Goal: Find specific page/section: Find specific page/section

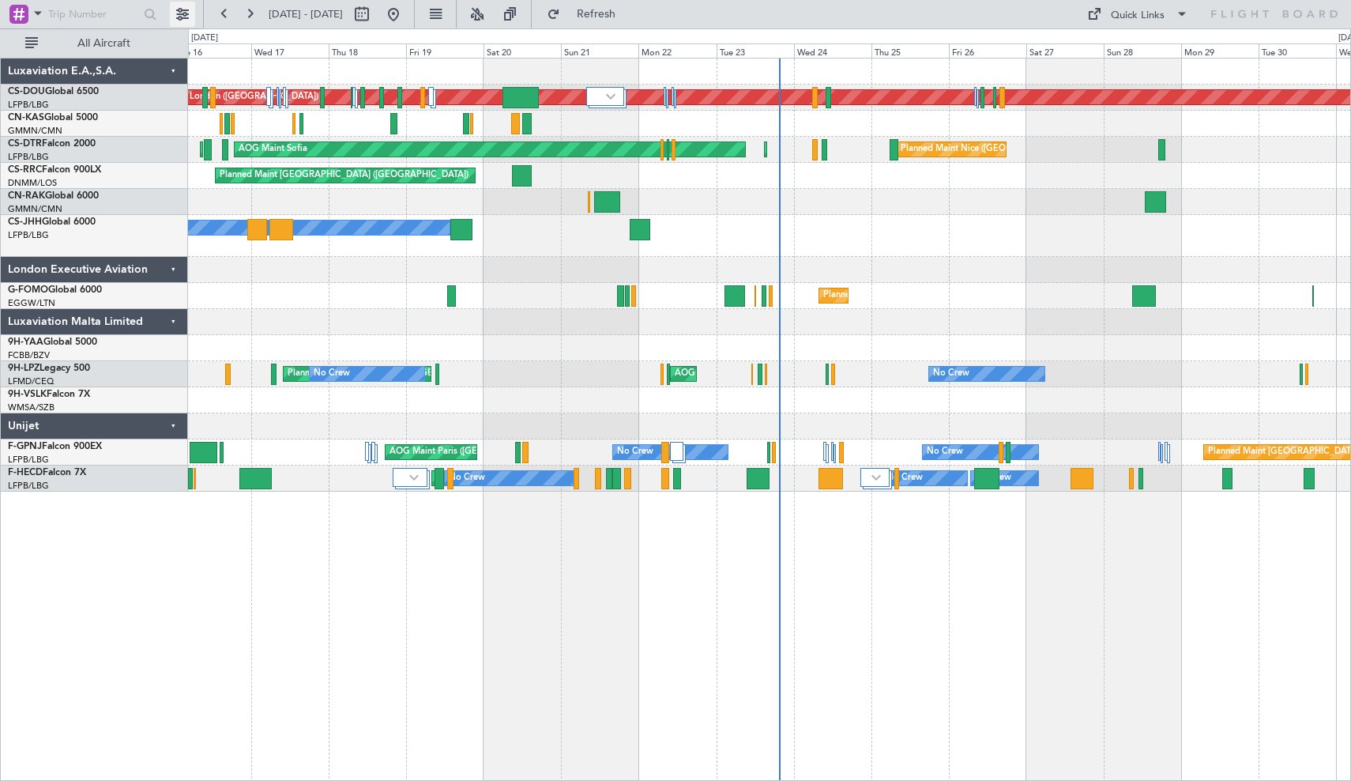
click at [180, 15] on button at bounding box center [182, 14] width 25 height 25
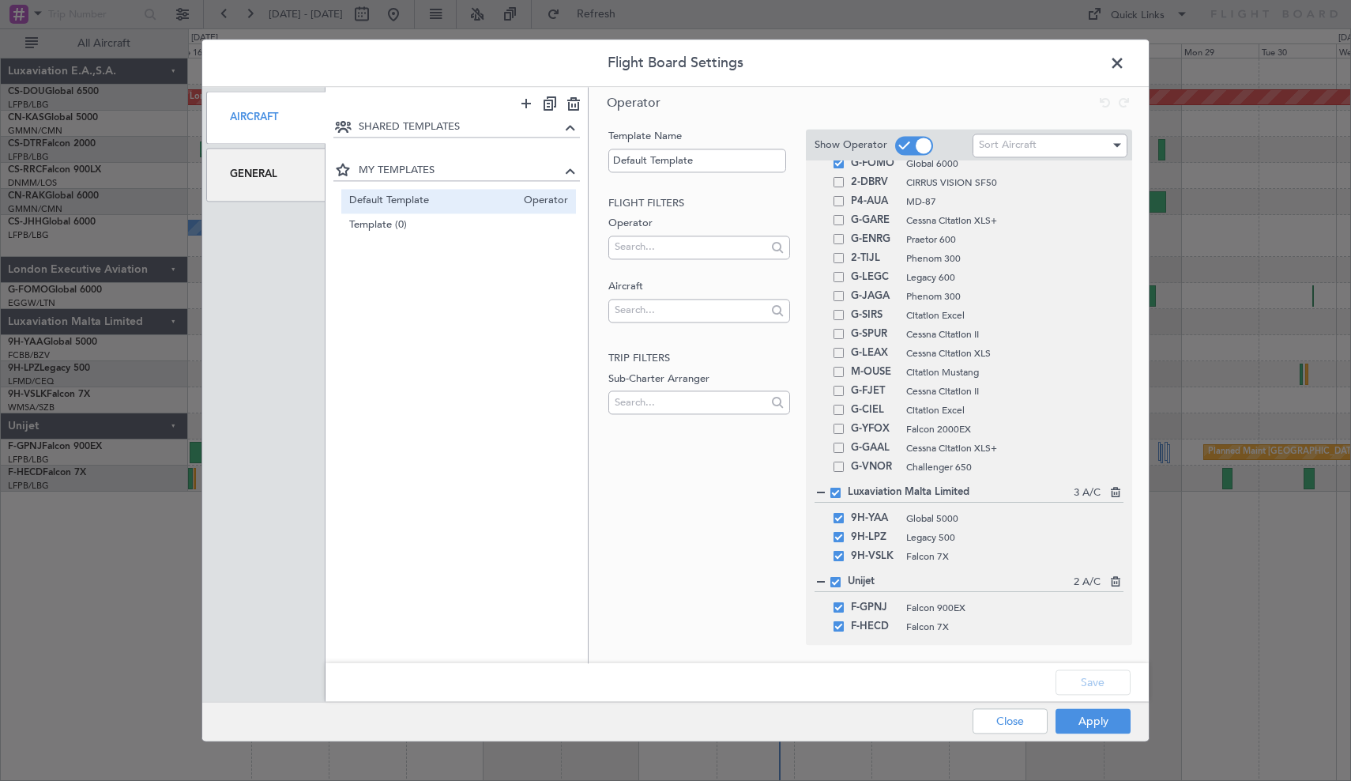
scroll to position [223, 0]
click at [836, 495] on span at bounding box center [835, 492] width 10 height 10
click at [841, 487] on input "checkbox" at bounding box center [841, 487] width 0 height 0
click at [822, 495] on div at bounding box center [820, 492] width 11 height 11
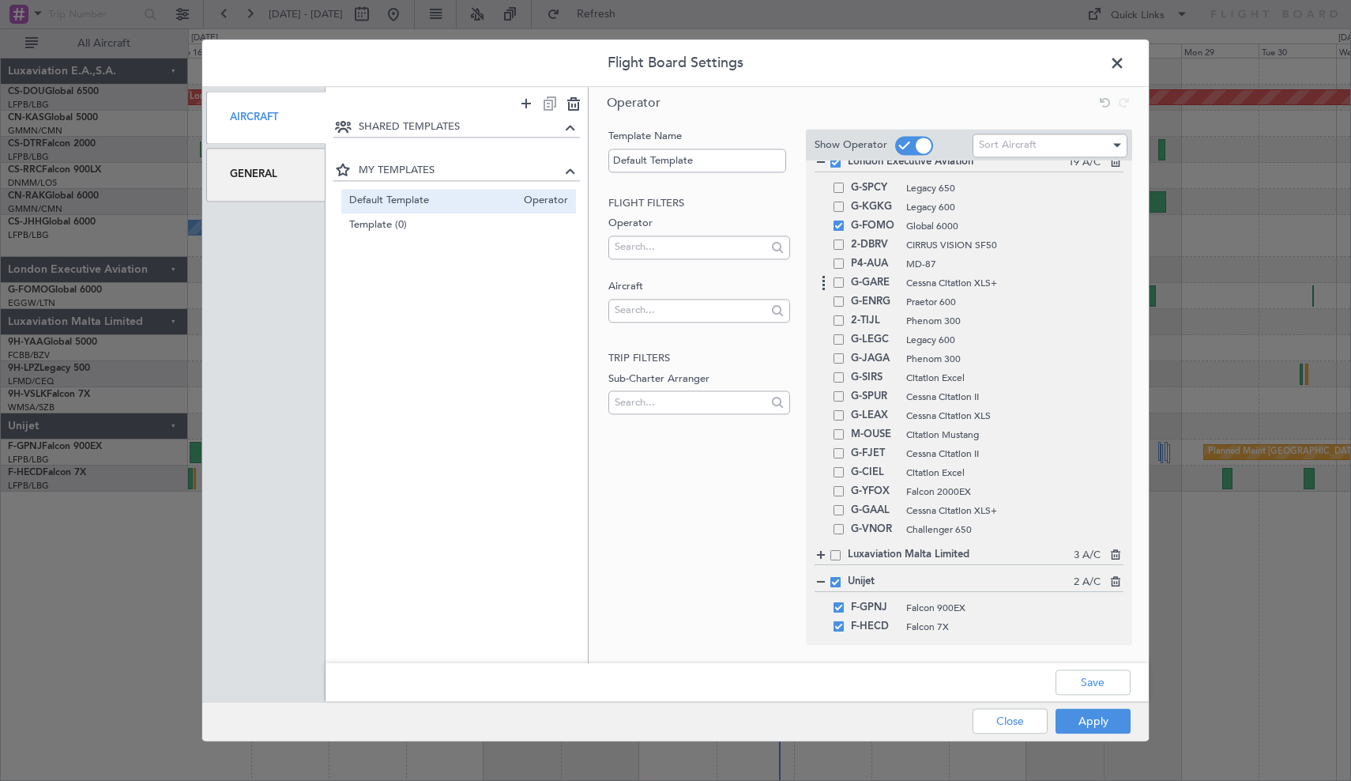
scroll to position [160, 0]
click at [715, 247] on input "text" at bounding box center [690, 247] width 151 height 24
type input "middle"
click at [719, 273] on span "EXECUJET MIDDLE EAST DWC-LLC" at bounding box center [699, 272] width 156 height 24
click at [737, 244] on input "text" at bounding box center [690, 247] width 151 height 24
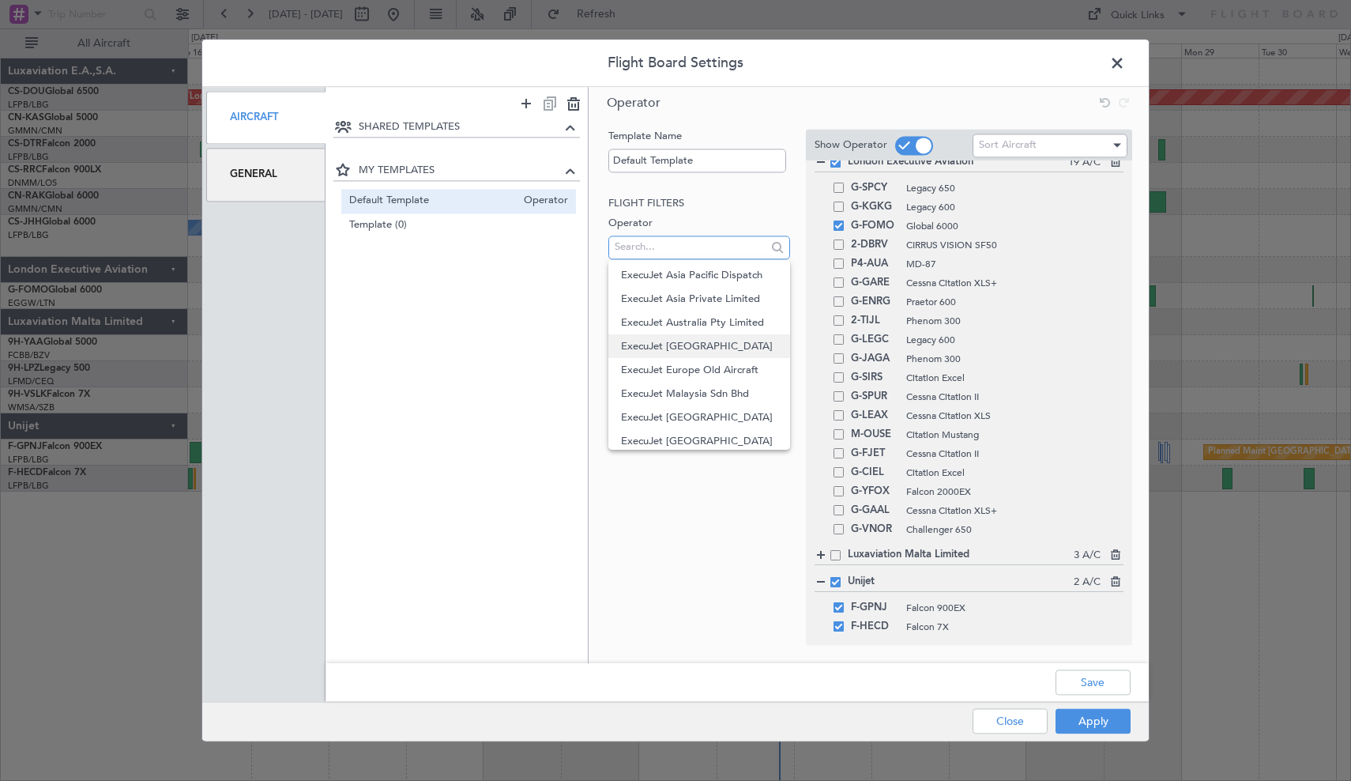
scroll to position [506, 0]
click at [675, 359] on span "ExecuJet Europe Old Aircraft" at bounding box center [699, 358] width 156 height 24
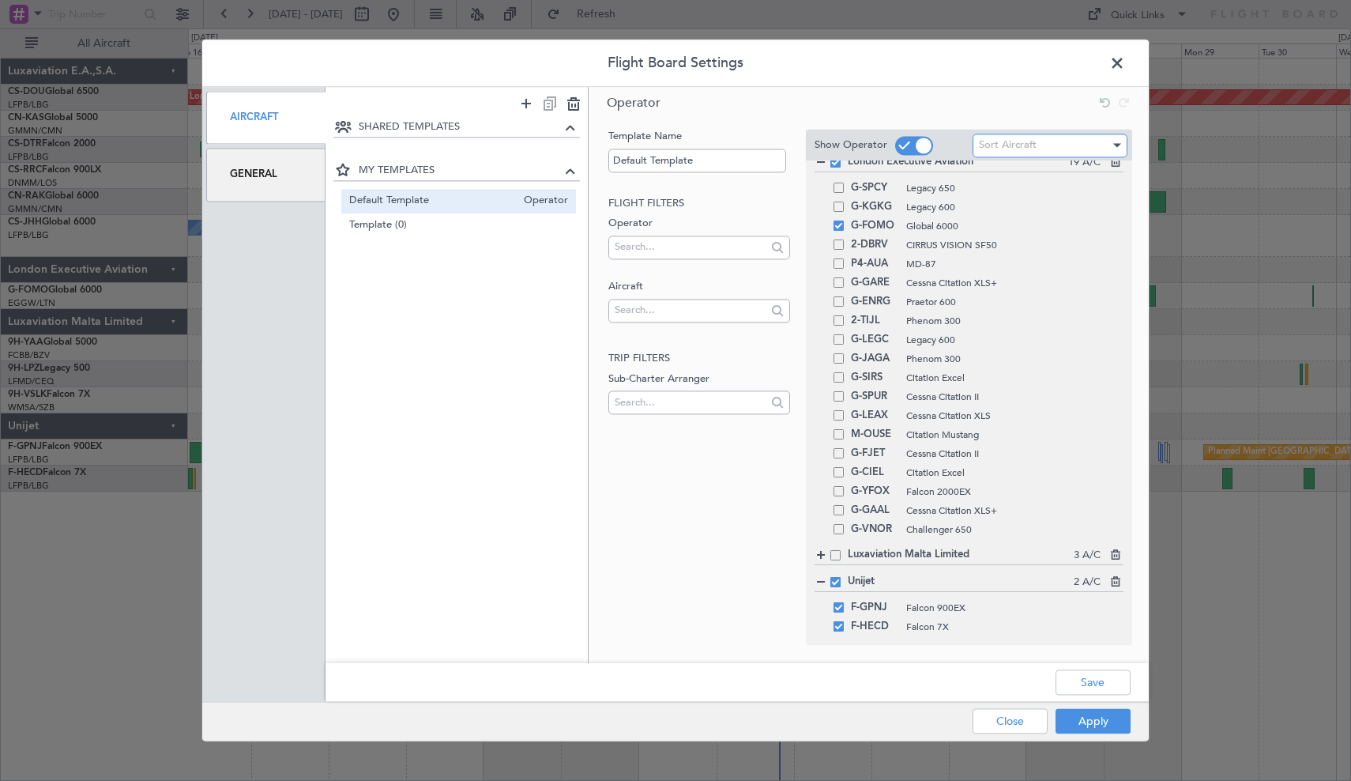
click at [1117, 141] on div at bounding box center [1115, 145] width 11 height 13
click at [1103, 140] on div at bounding box center [675, 390] width 1351 height 781
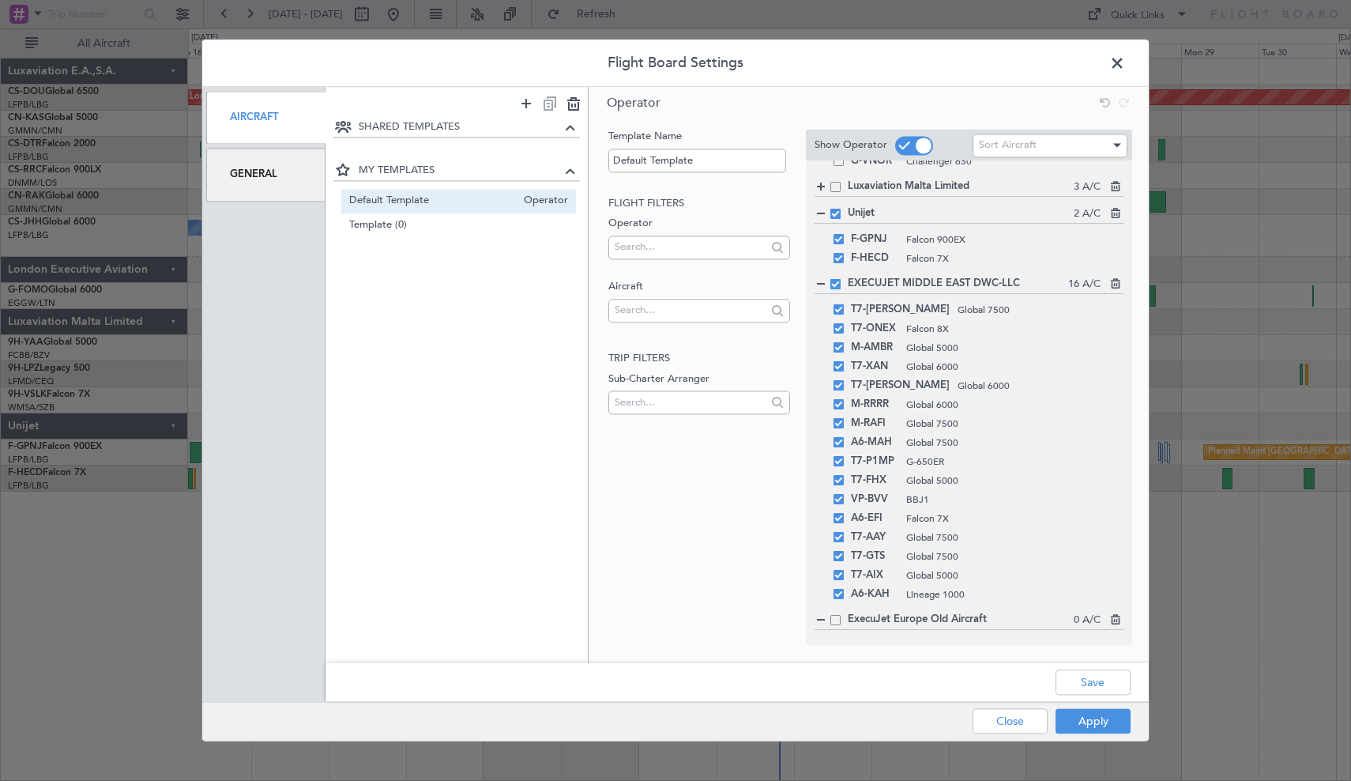
scroll to position [529, 0]
click at [713, 244] on input "text" at bounding box center [690, 247] width 151 height 24
type input "m"
type input "[GEOGRAPHIC_DATA]"
click at [713, 262] on span "Luxaviation [GEOGRAPHIC_DATA]" at bounding box center [699, 272] width 156 height 24
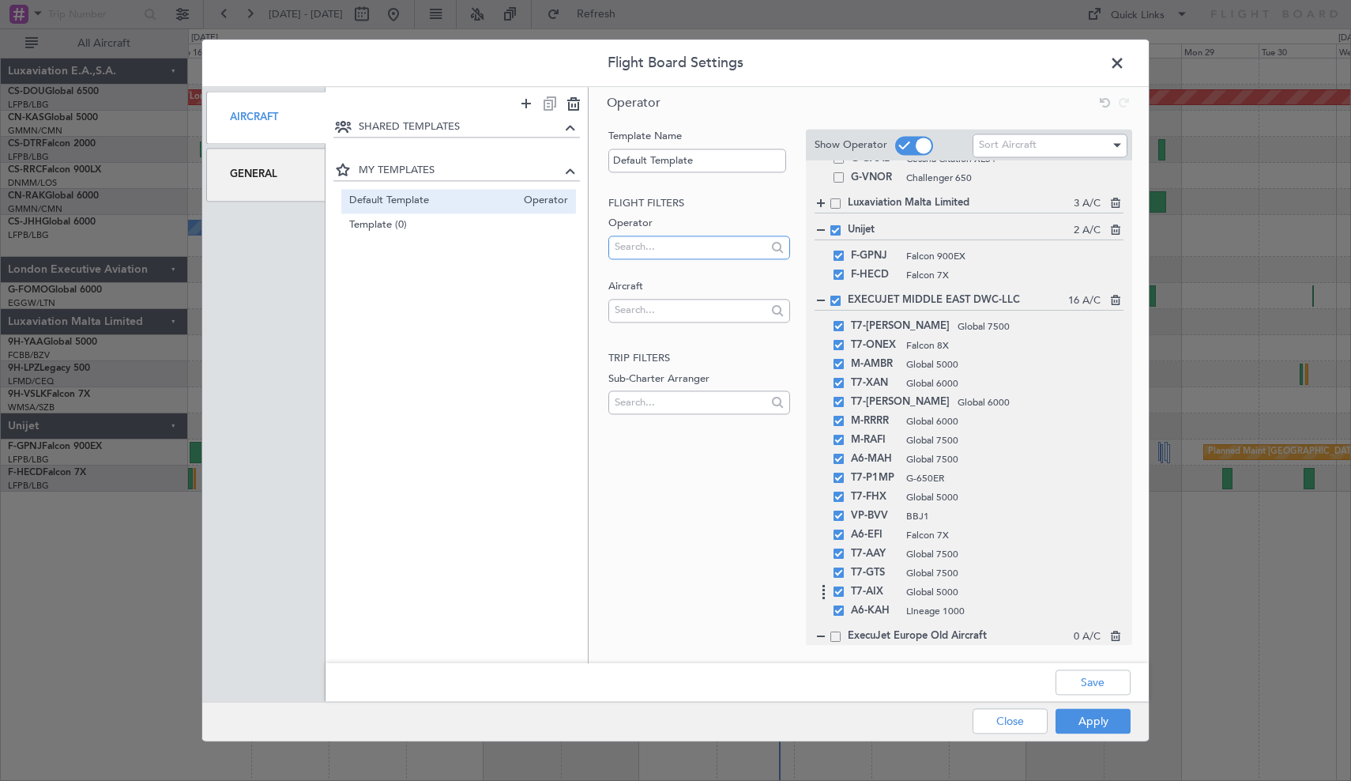
scroll to position [514, 0]
click at [1125, 71] on span at bounding box center [1125, 67] width 0 height 32
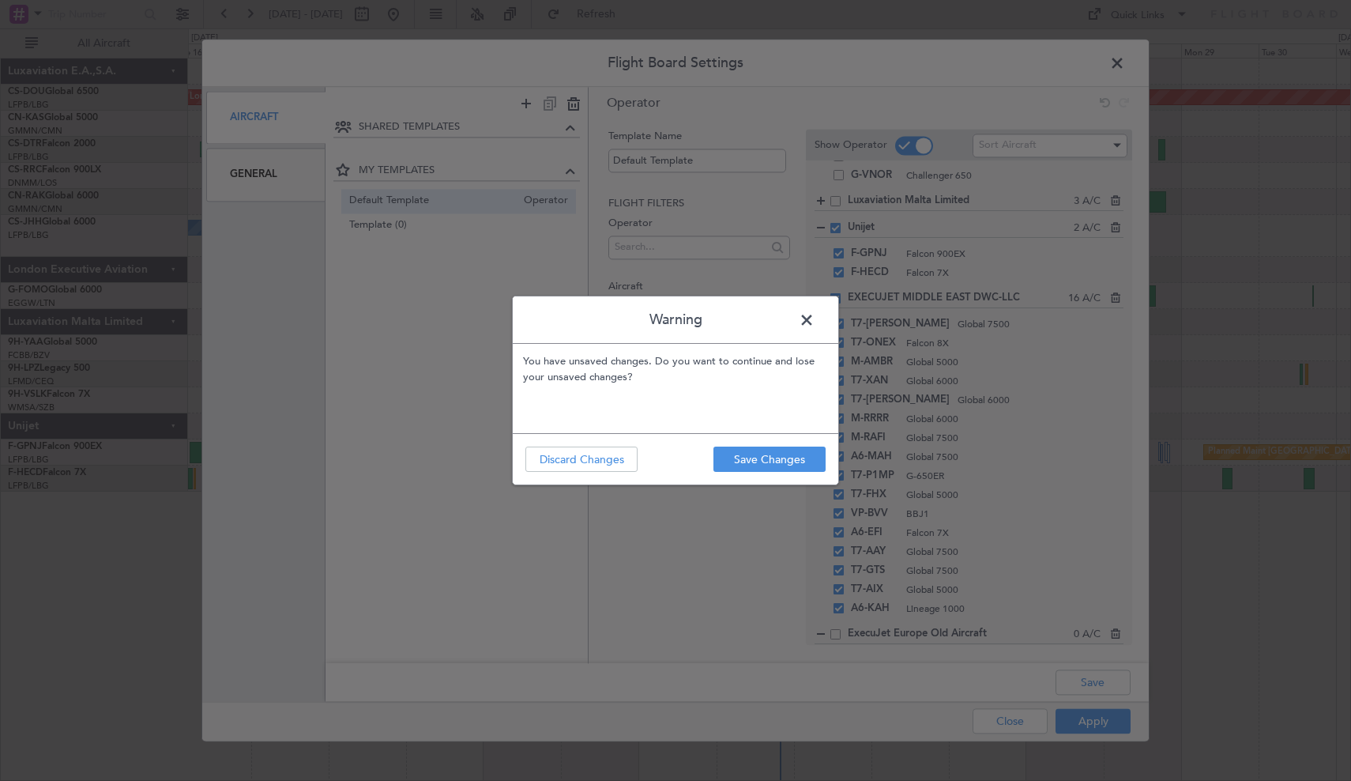
click at [815, 318] on span at bounding box center [815, 324] width 0 height 32
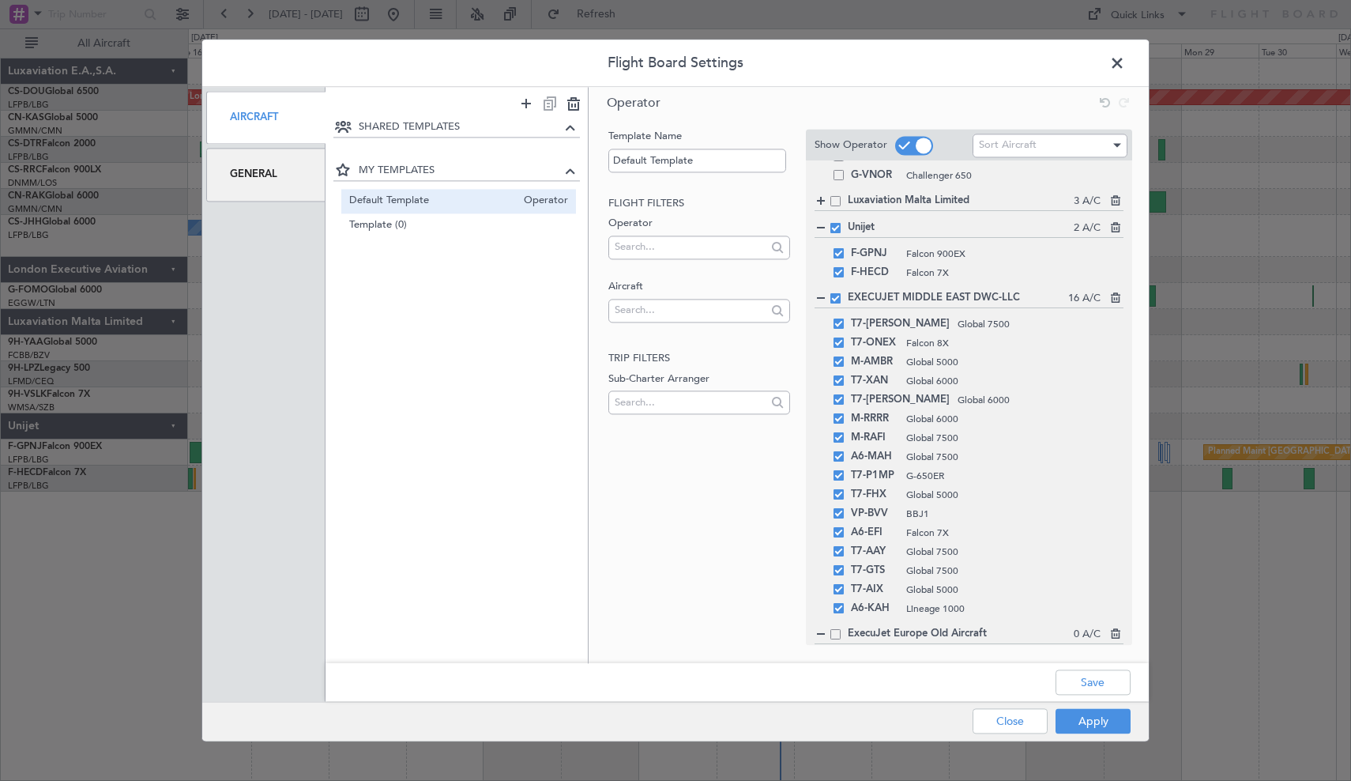
click at [839, 299] on span at bounding box center [835, 298] width 10 height 10
click at [841, 293] on input "checkbox" at bounding box center [841, 293] width 0 height 0
click at [1091, 722] on button "Apply" at bounding box center [1092, 721] width 75 height 25
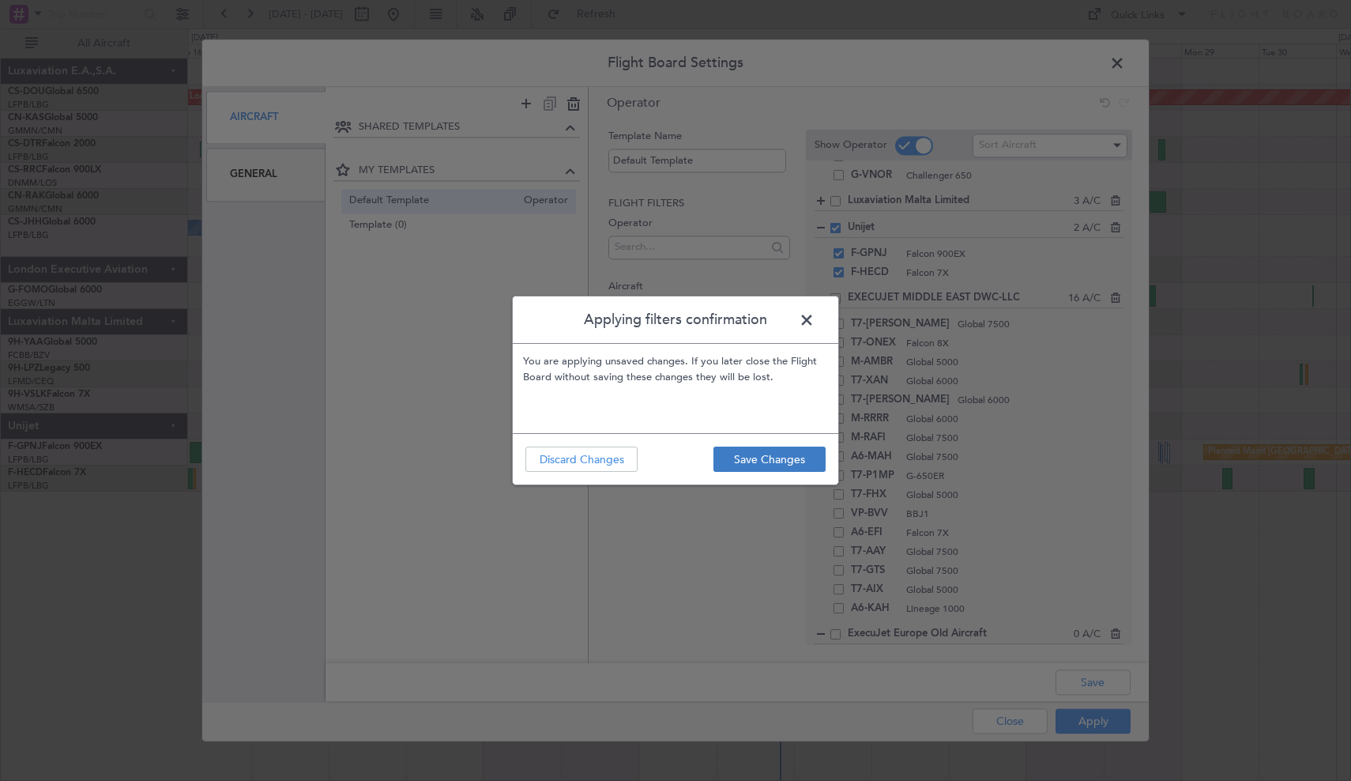
click at [796, 454] on button "Save Changes" at bounding box center [769, 458] width 112 height 25
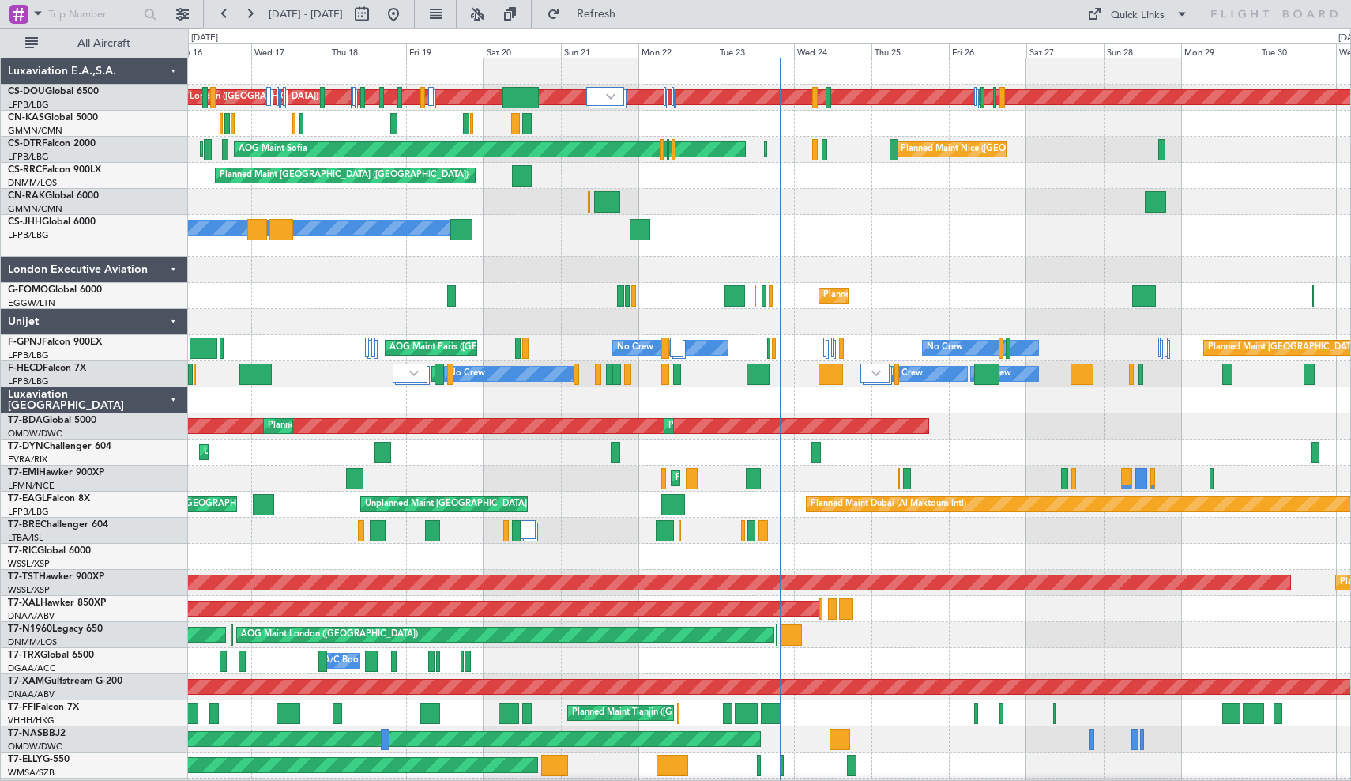
click at [171, 402] on div "Luxaviation [GEOGRAPHIC_DATA]" at bounding box center [94, 400] width 187 height 26
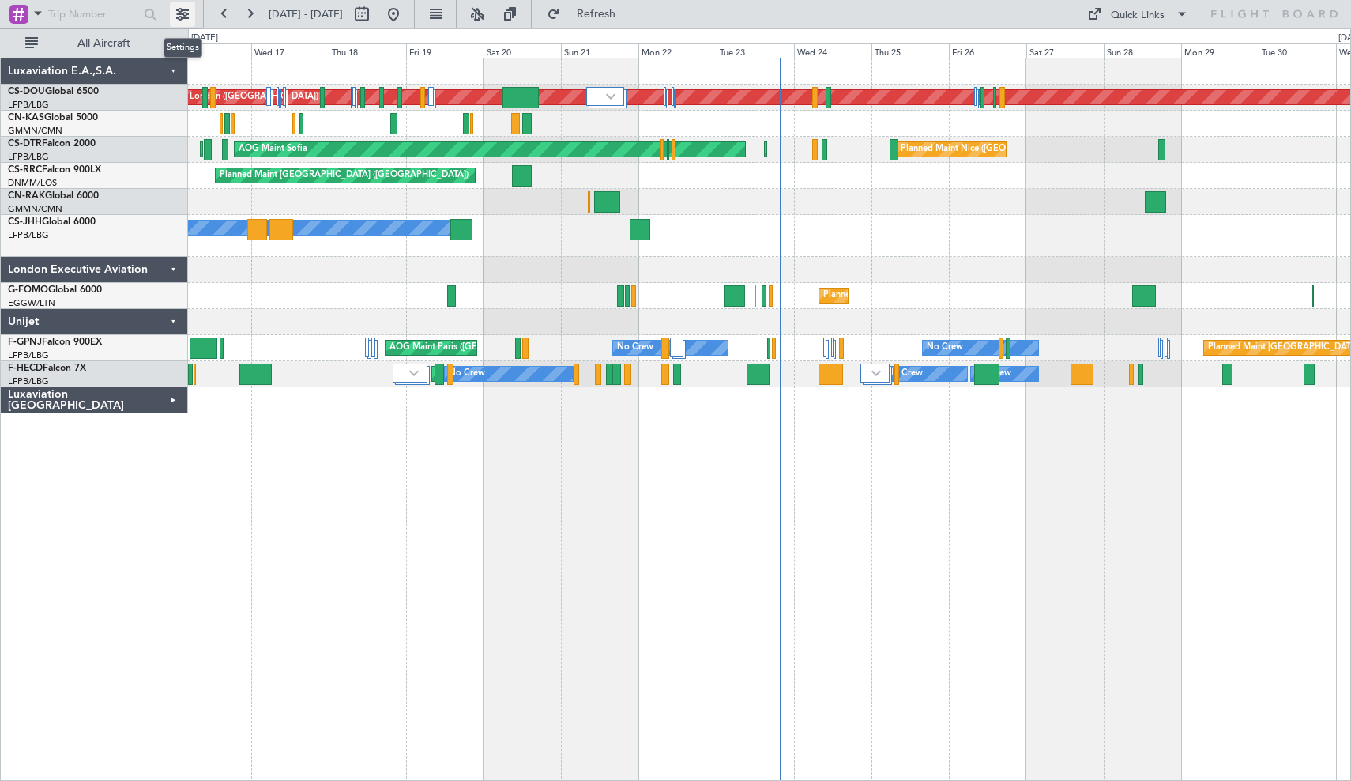
click at [182, 16] on button at bounding box center [182, 14] width 25 height 25
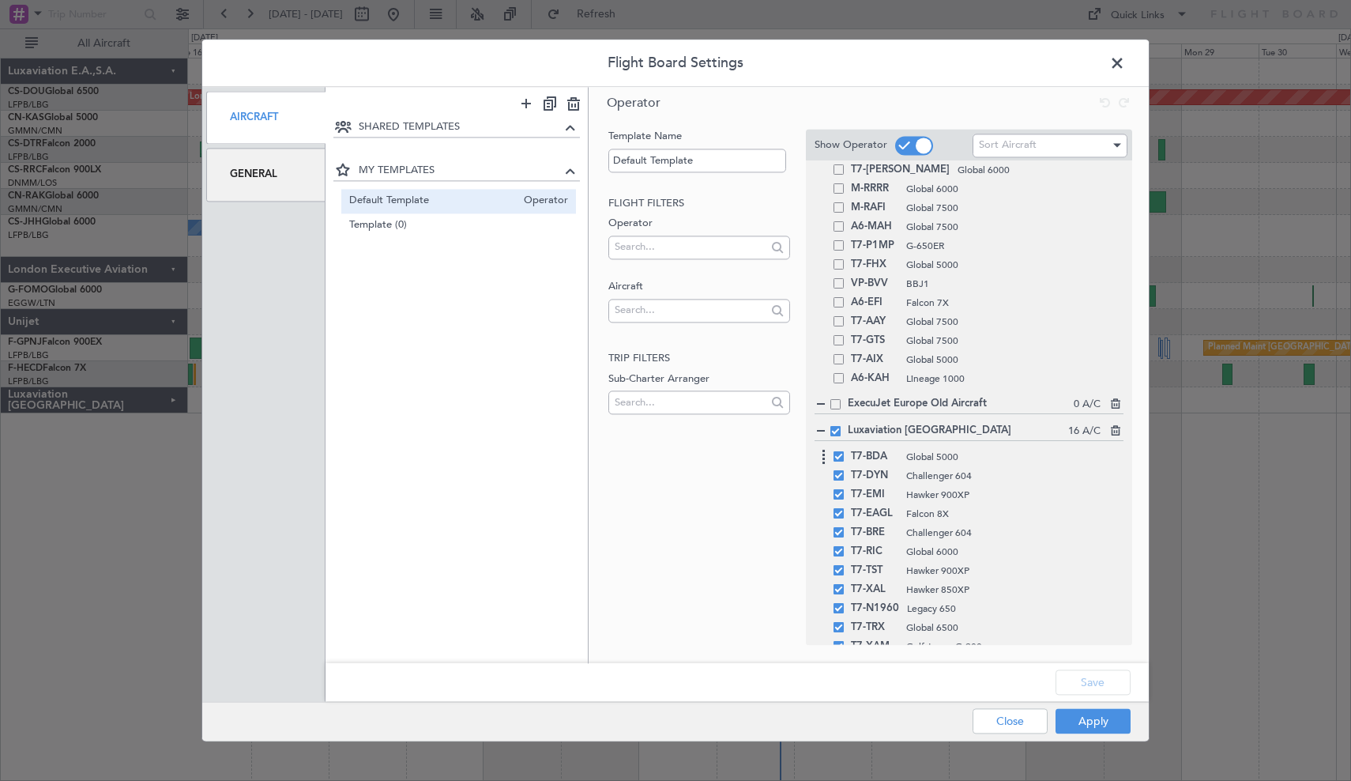
scroll to position [811, 0]
click at [834, 427] on span at bounding box center [835, 426] width 10 height 10
click at [841, 421] on input "checkbox" at bounding box center [841, 421] width 0 height 0
click at [1107, 723] on button "Apply" at bounding box center [1092, 721] width 75 height 25
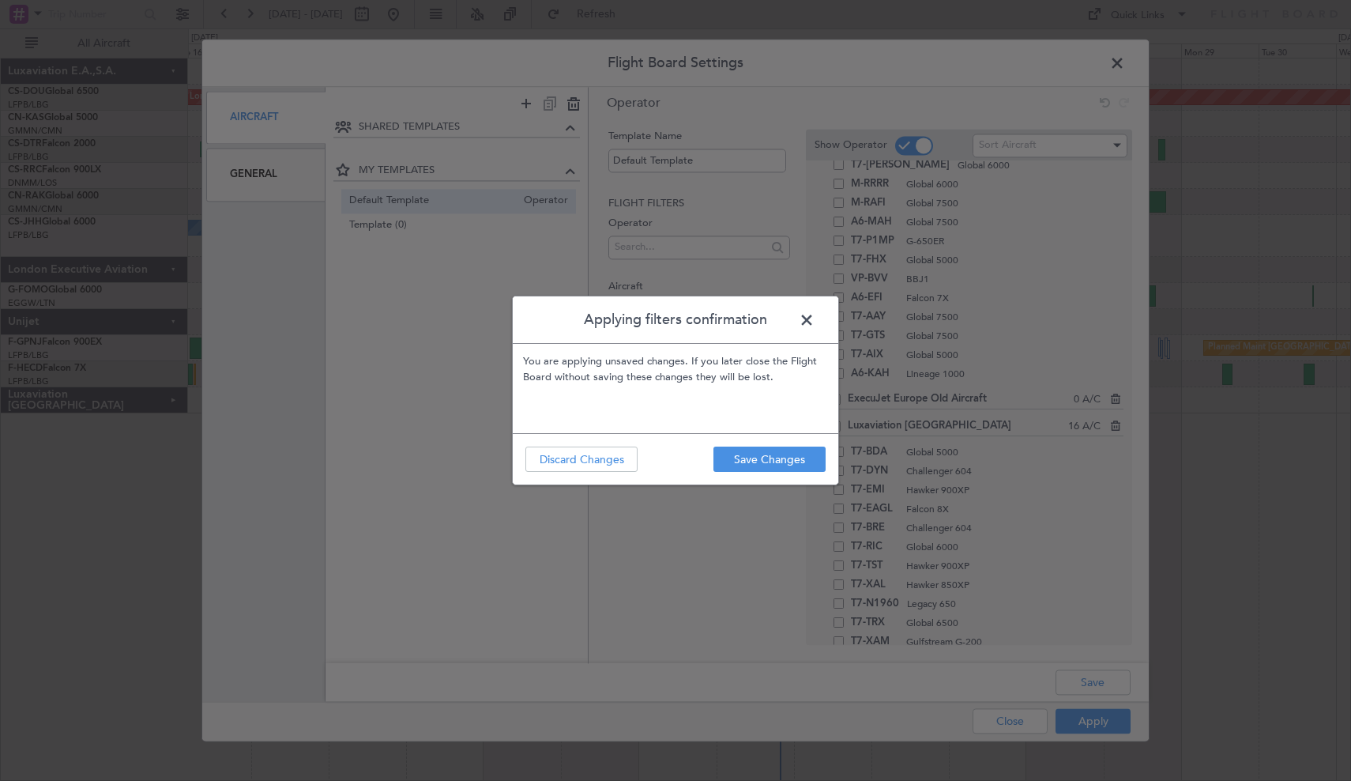
click at [826, 465] on footer "Save Changes Discard Changes" at bounding box center [675, 458] width 325 height 51
click at [801, 456] on button "Save Changes" at bounding box center [769, 458] width 112 height 25
